Goal: Find contact information: Find contact information

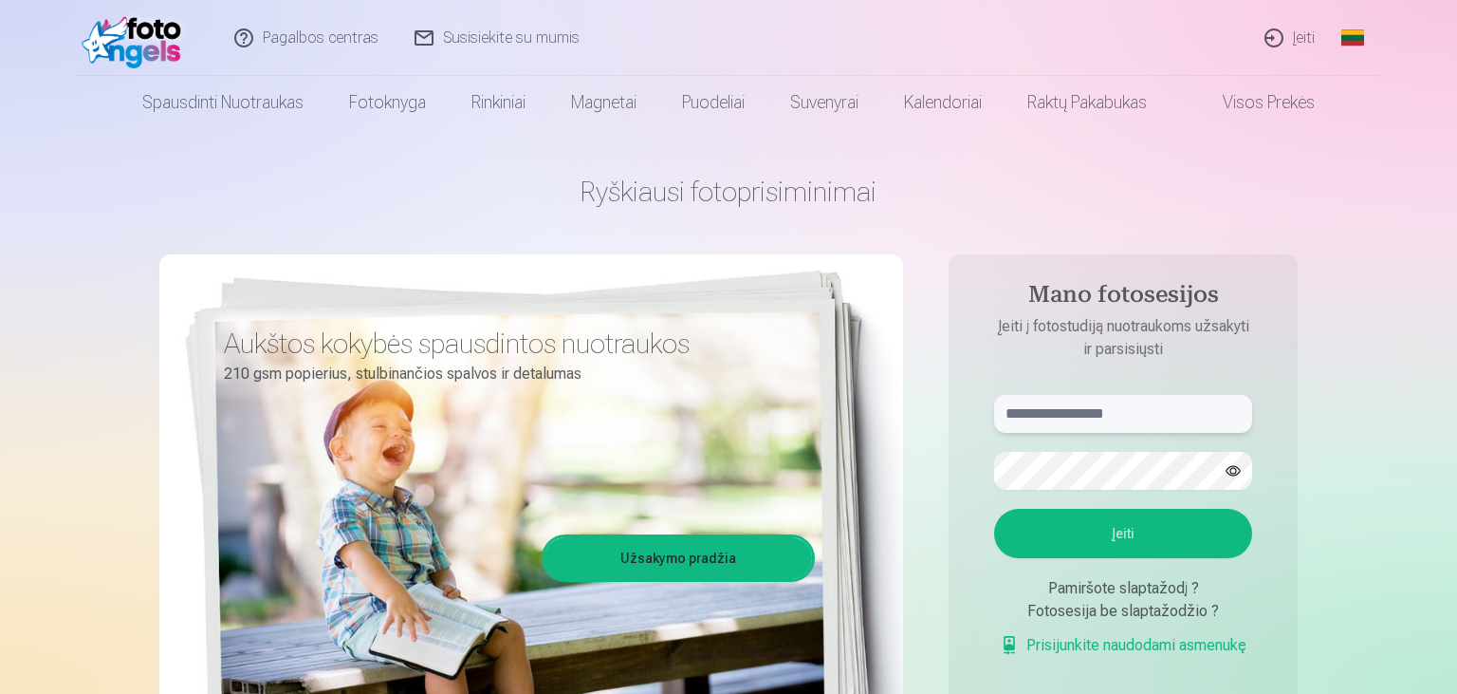
click at [1080, 419] on input "text" at bounding box center [1123, 414] width 258 height 38
type input "******"
click at [1140, 528] on button "Įeiti" at bounding box center [1123, 533] width 258 height 49
click at [1235, 472] on button "button" at bounding box center [1233, 471] width 36 height 36
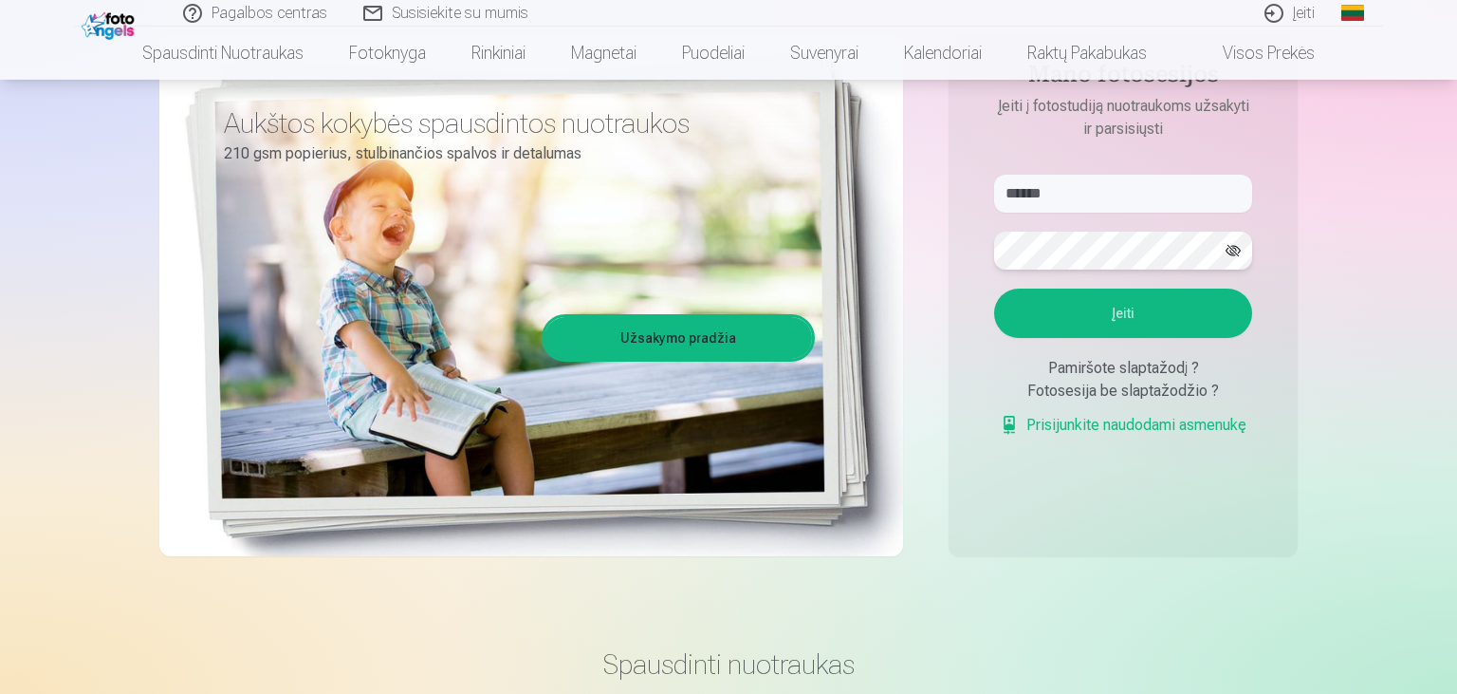
scroll to position [300, 0]
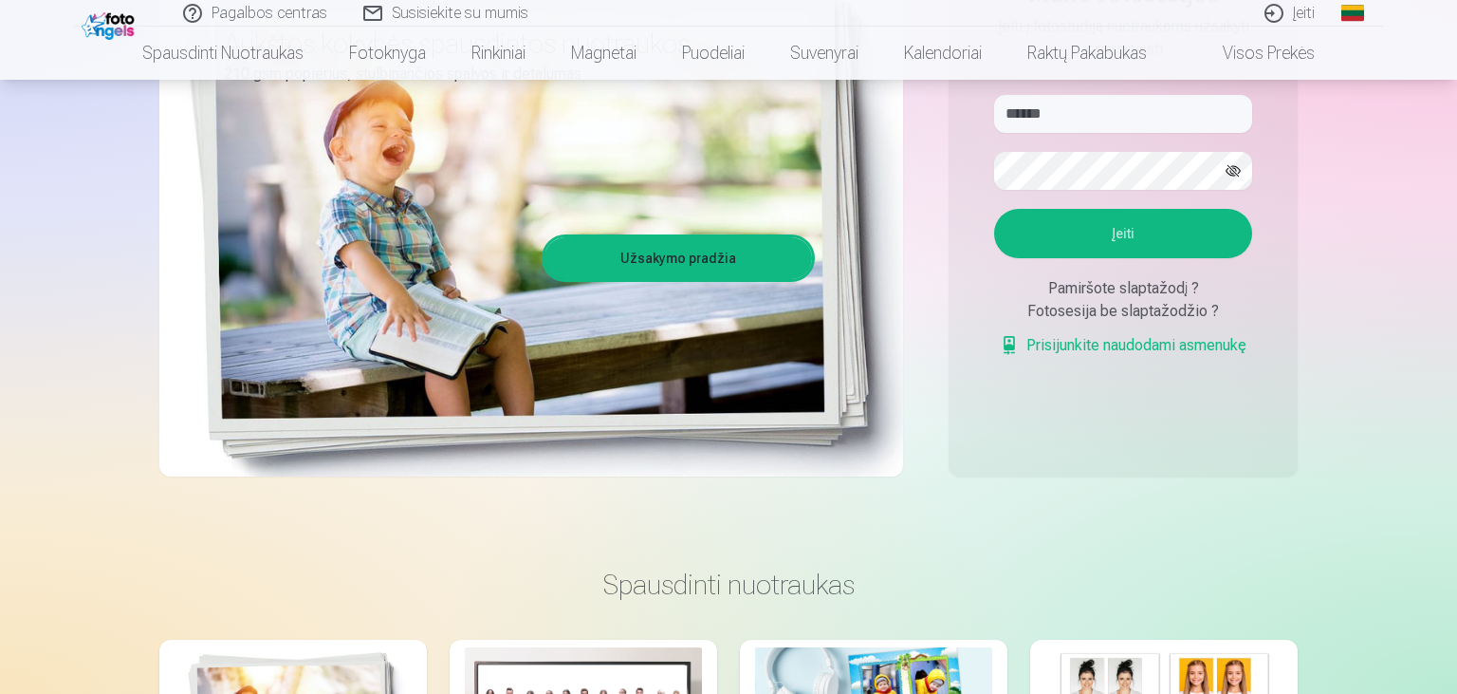
click at [1105, 258] on button "Įeiti" at bounding box center [1123, 233] width 258 height 49
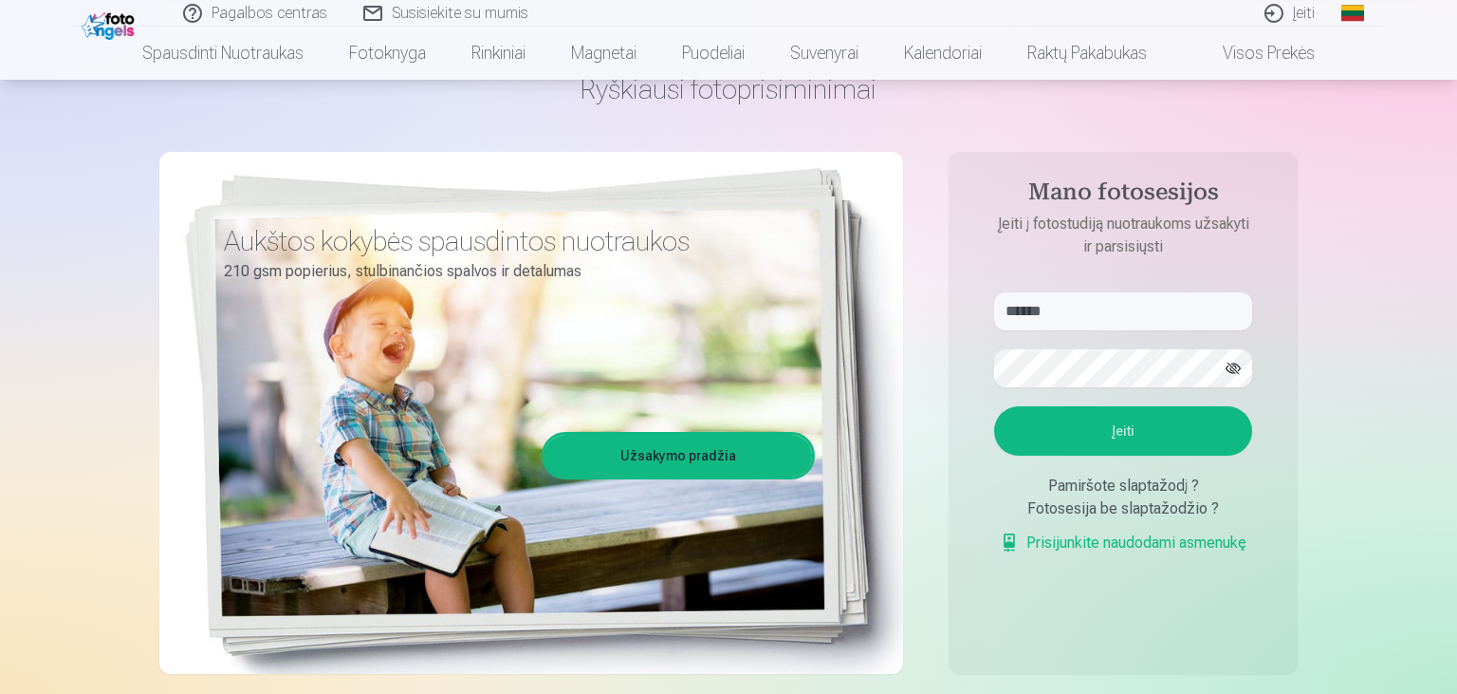
scroll to position [0, 0]
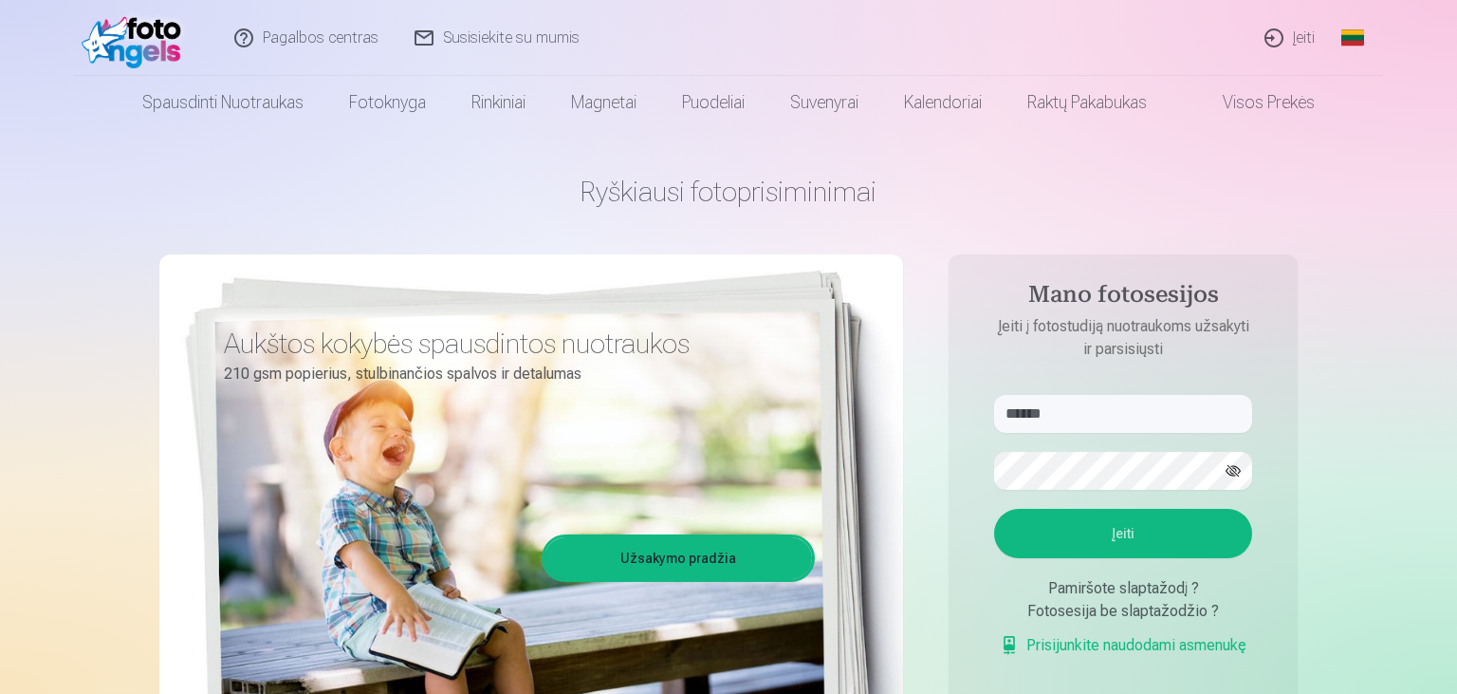
click at [720, 565] on link "Užsakymo pradžia" at bounding box center [679, 558] width 268 height 42
click at [509, 37] on link "Susisiekite su mumis" at bounding box center [498, 38] width 201 height 76
